Goal: Task Accomplishment & Management: Manage account settings

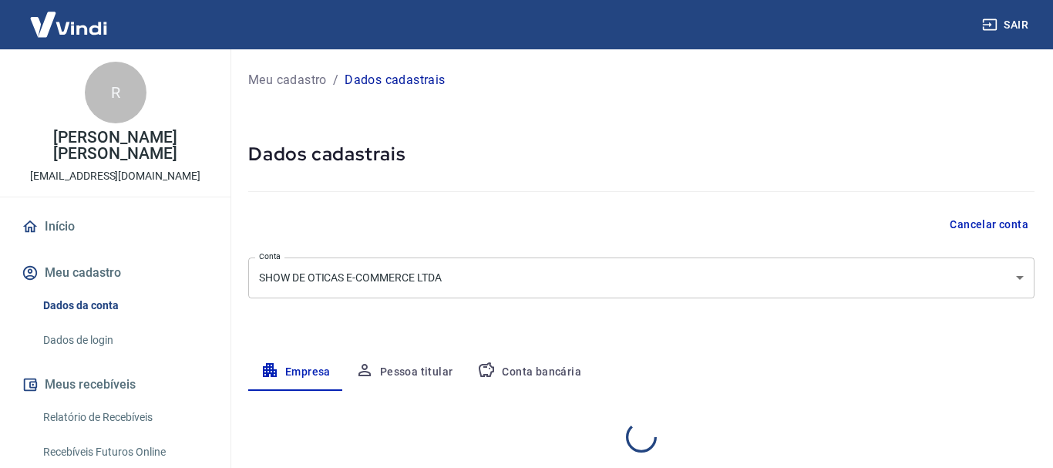
select select "SP"
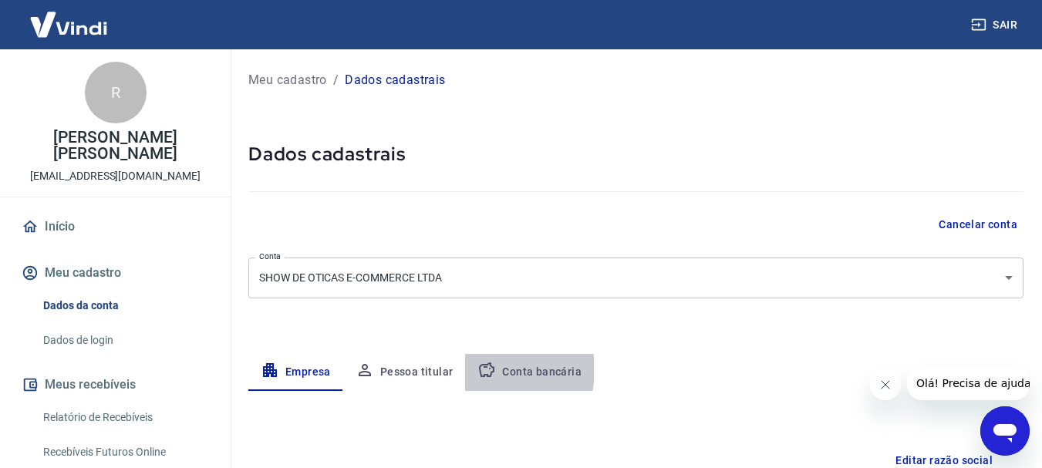
click at [479, 370] on icon "button" at bounding box center [486, 370] width 19 height 19
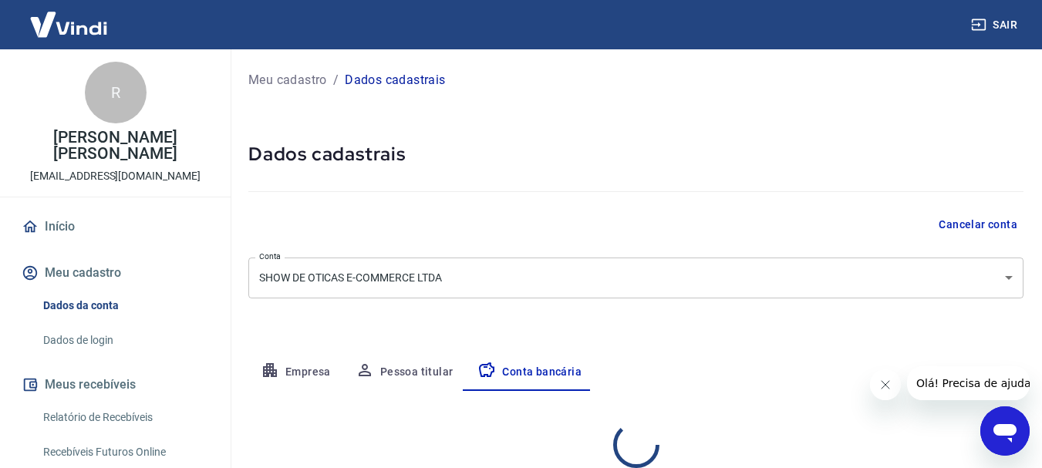
select select "1"
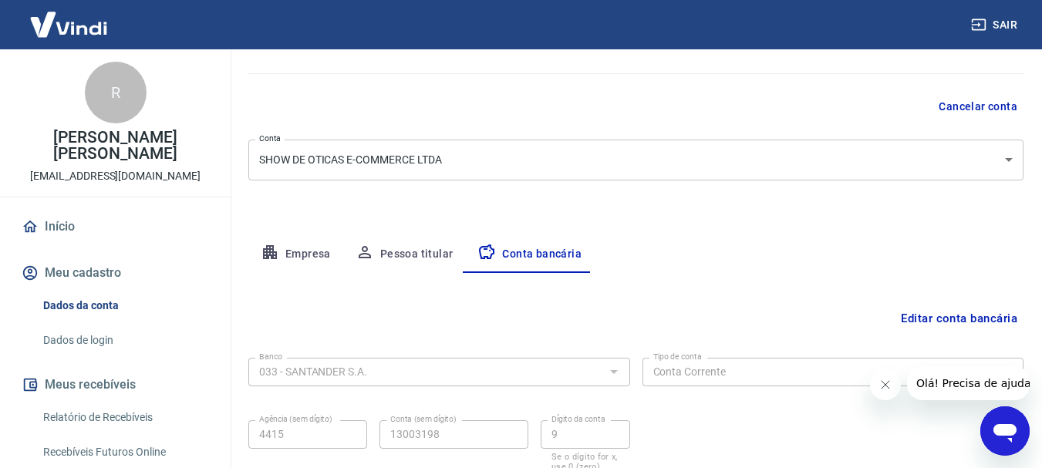
scroll to position [231, 0]
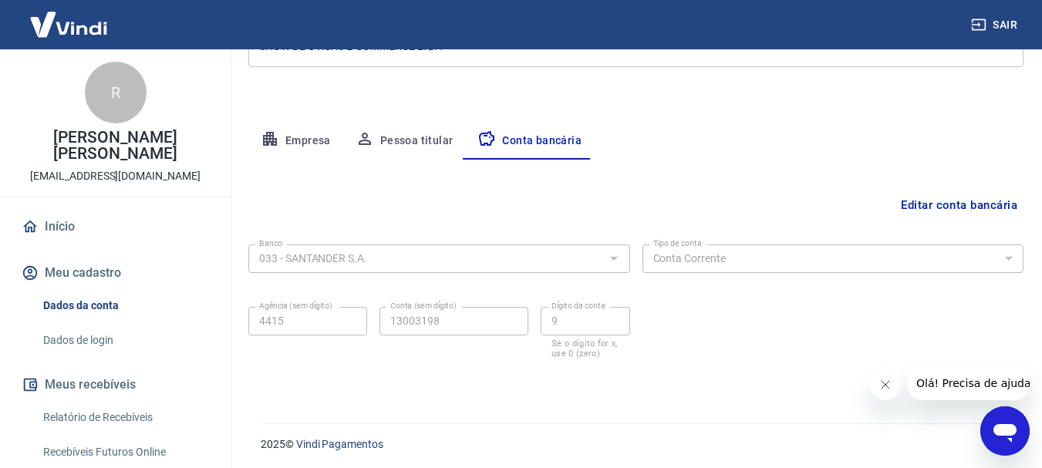
click at [431, 308] on label "Conta (sem dígito)" at bounding box center [423, 306] width 66 height 12
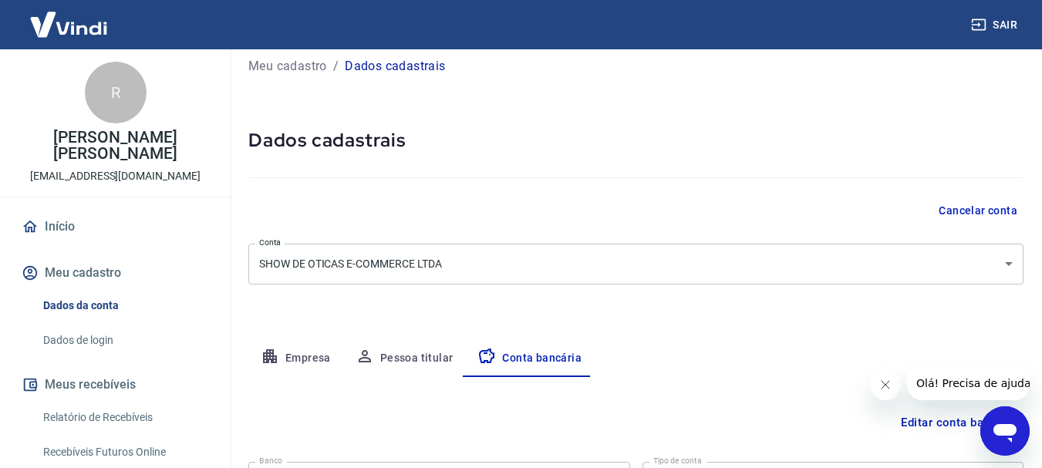
scroll to position [3, 0]
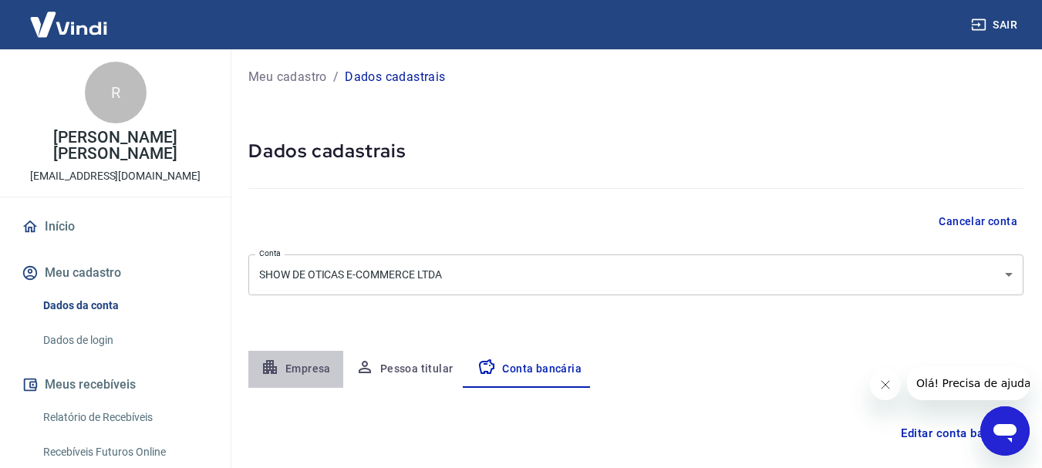
click at [304, 372] on button "Empresa" at bounding box center [295, 369] width 95 height 37
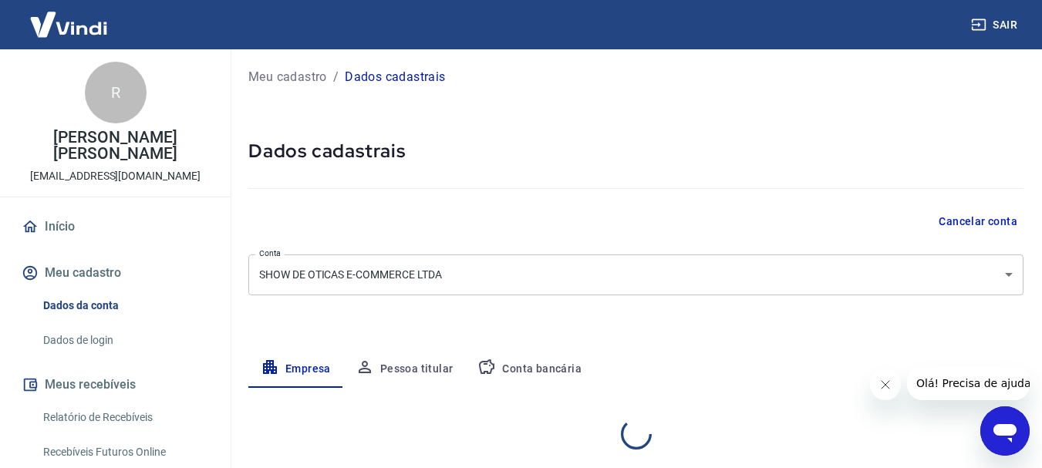
select select "SP"
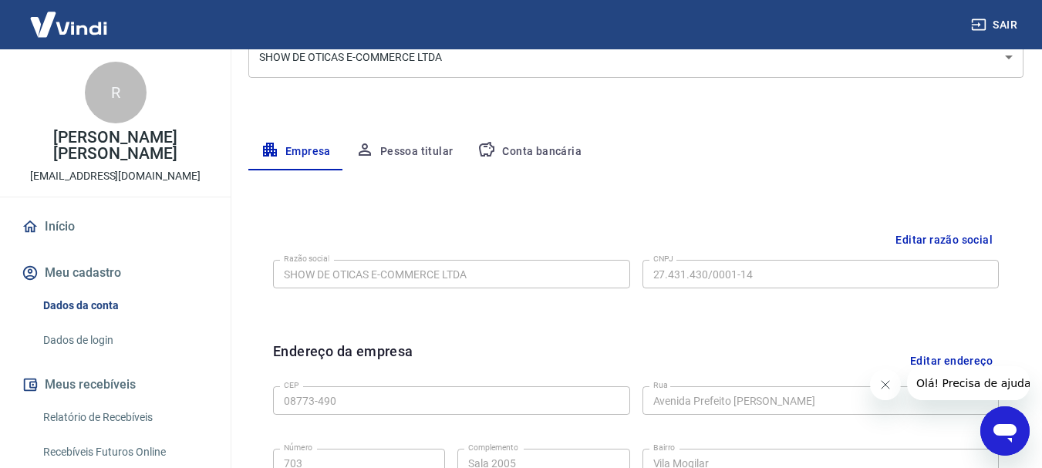
scroll to position [234, 0]
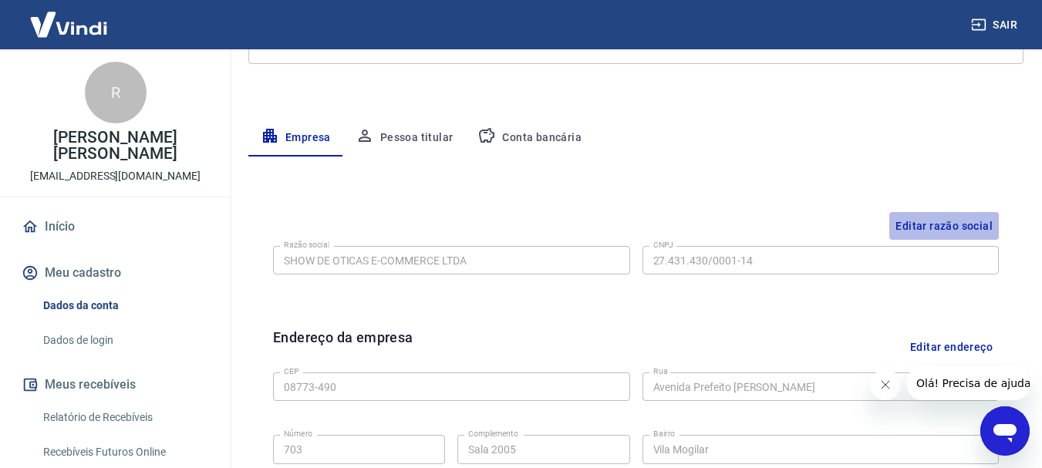
click at [946, 228] on button "Editar razão social" at bounding box center [943, 226] width 109 height 29
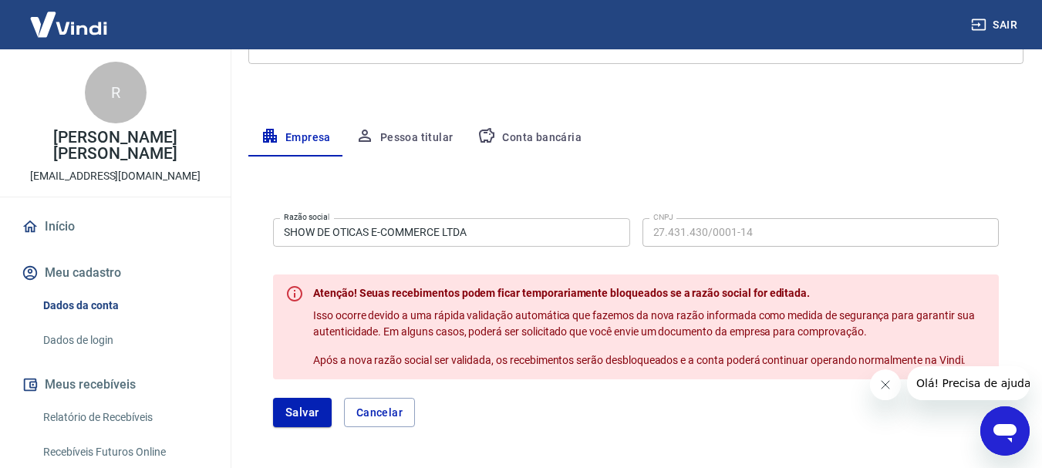
click at [631, 231] on div "Razão social SHOW DE OTICAS E-COMMERCE LTDA Razão social CNPJ 27.431.430/0001-1…" at bounding box center [636, 231] width 726 height 38
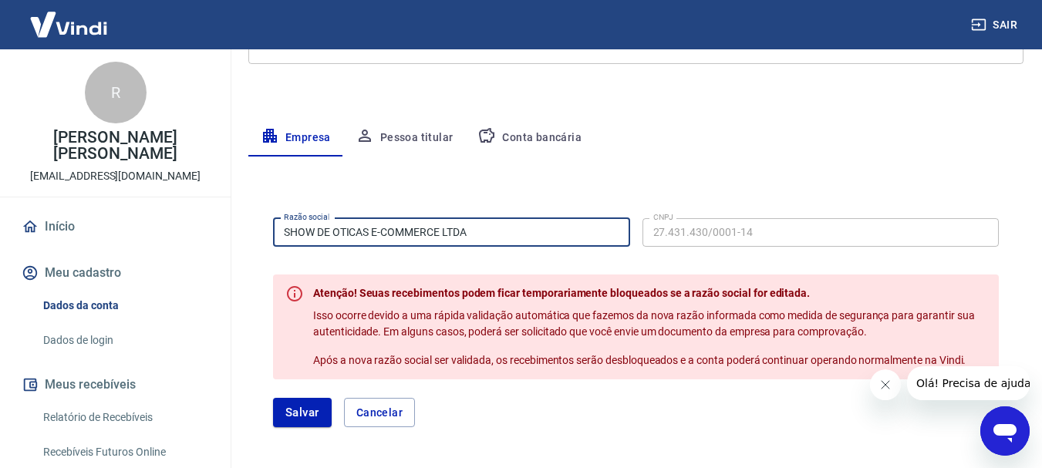
click at [588, 234] on input "SHOW DE OTICAS E-COMMERCE LTDA" at bounding box center [451, 232] width 357 height 29
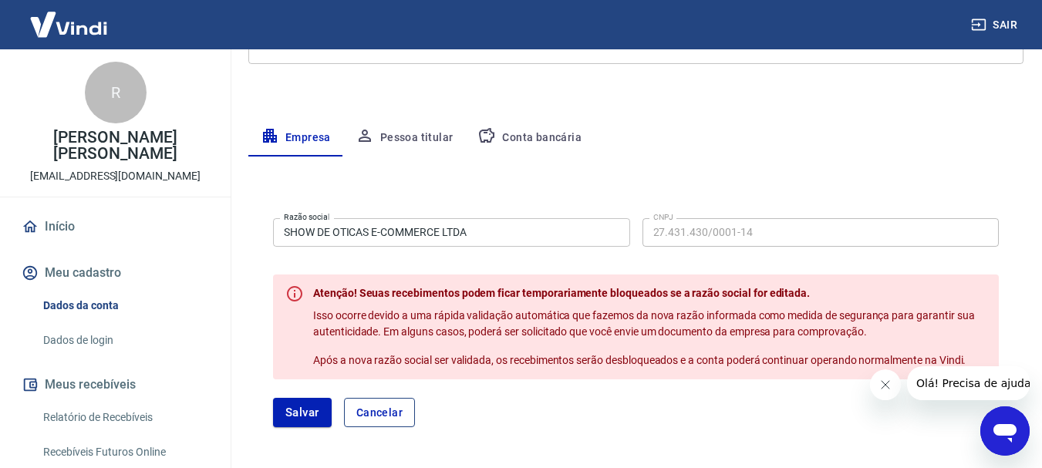
click at [399, 416] on button "Cancelar" at bounding box center [379, 412] width 71 height 29
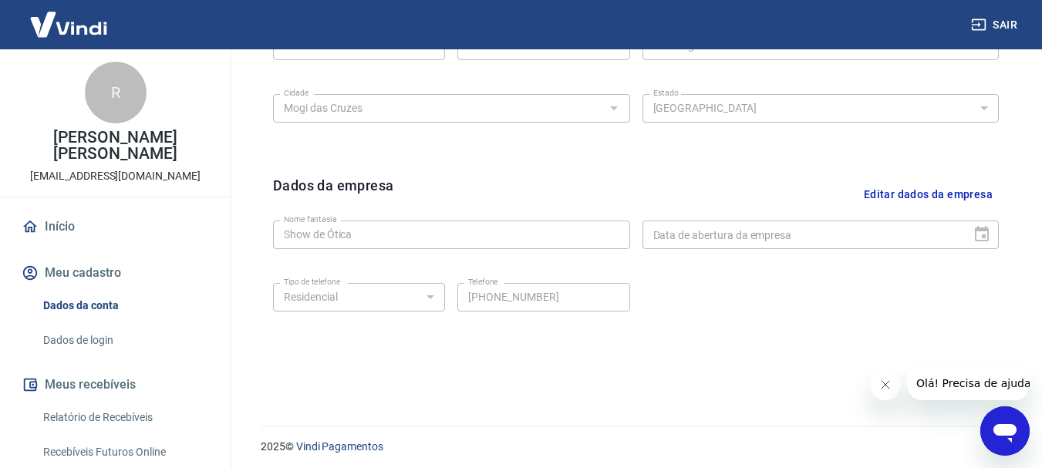
scroll to position [644, 0]
